Goal: Check status

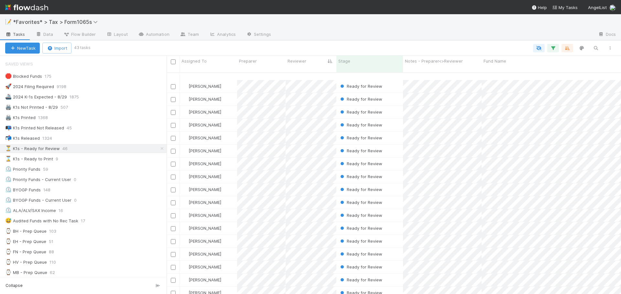
scroll to position [334, 0]
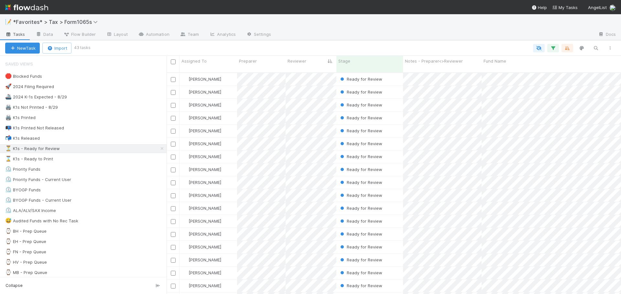
scroll to position [222, 449]
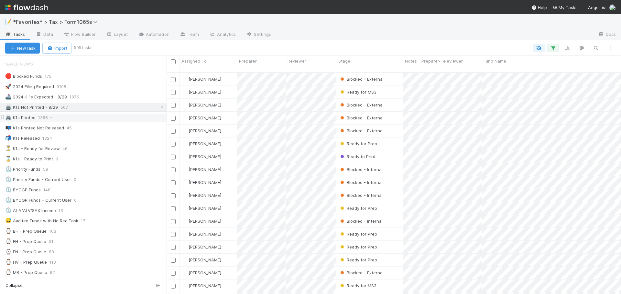
scroll to position [222, 449]
click at [129, 147] on div "⏳ K1s - Ready for Review 43" at bounding box center [85, 149] width 161 height 8
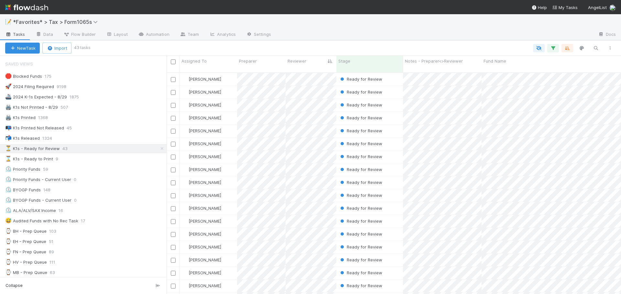
scroll to position [334, 0]
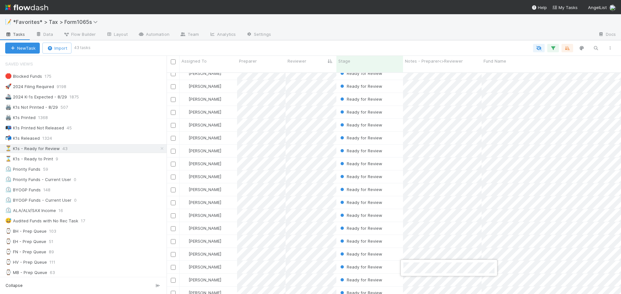
click at [388, 269] on div at bounding box center [310, 147] width 621 height 294
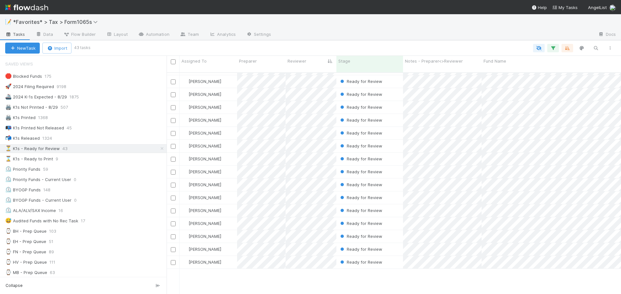
scroll to position [0, 0]
